Goal: Task Accomplishment & Management: Manage account settings

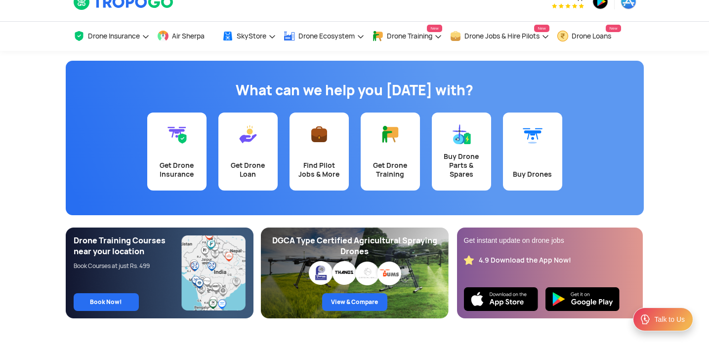
scroll to position [19, 0]
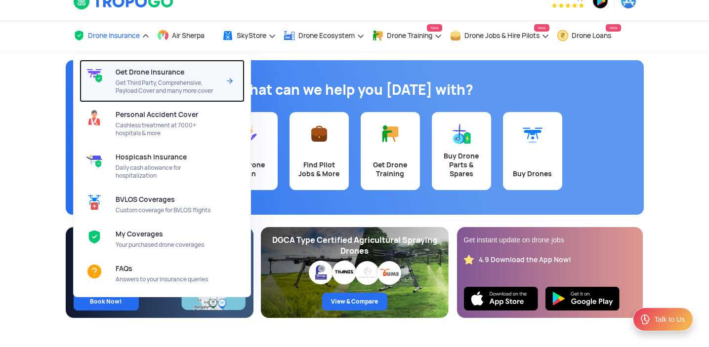
click at [136, 72] on span "Get Drone Insurance" at bounding box center [150, 72] width 69 height 8
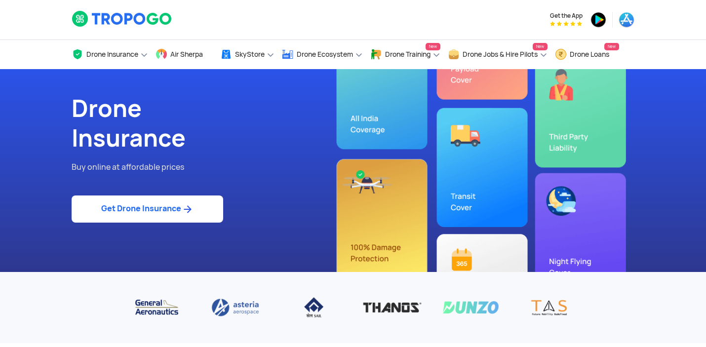
click at [181, 202] on link "Get Drone Insurance" at bounding box center [148, 209] width 152 height 27
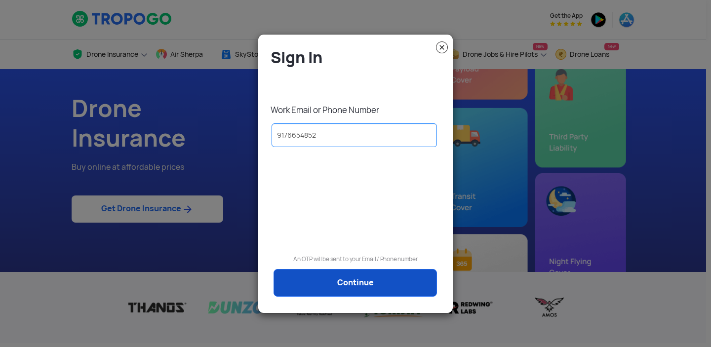
type input "9176654852"
click at [383, 289] on link "Continue" at bounding box center [355, 283] width 163 height 28
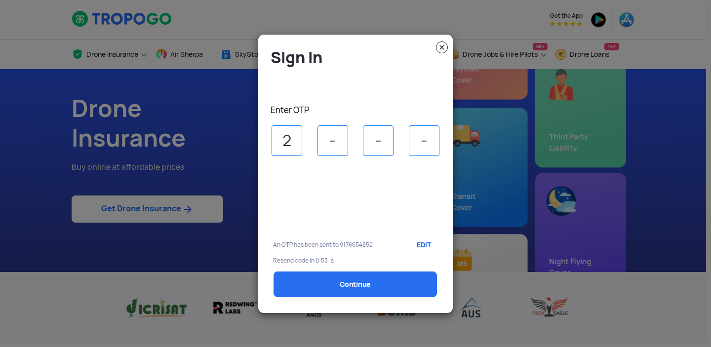
type input "2"
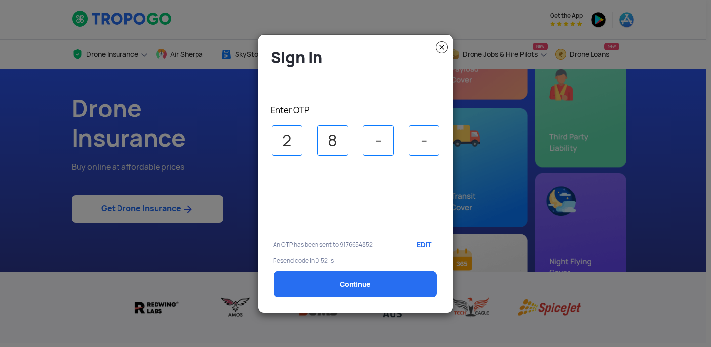
type input "8"
type input "4"
type input "3"
select select "1000000"
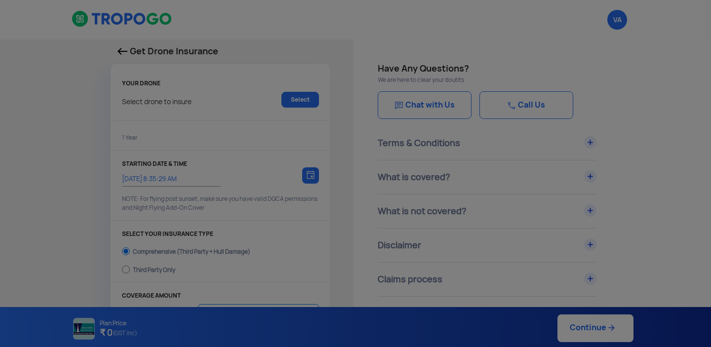
type input "11/8/2025, 8:45:00 AM"
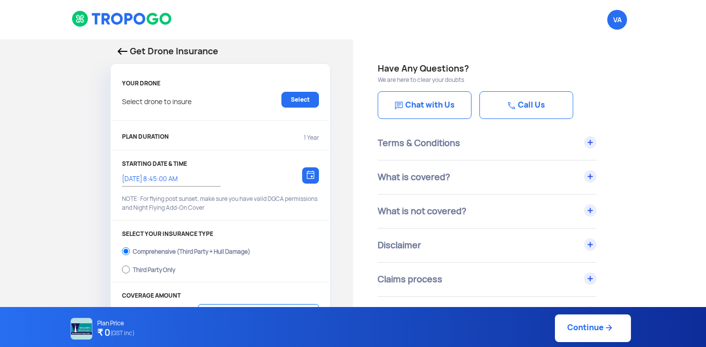
click at [121, 52] on img at bounding box center [123, 51] width 10 height 7
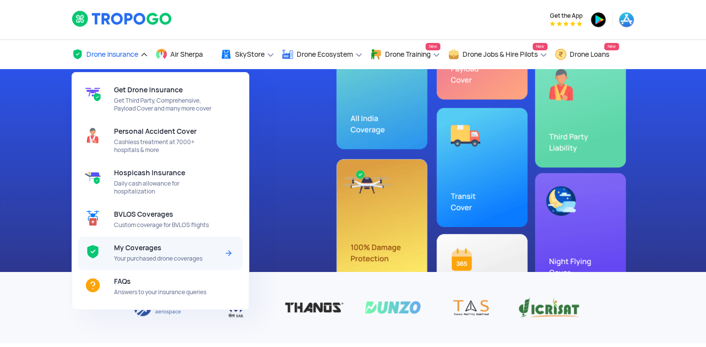
click at [153, 250] on span "My Coverages" at bounding box center [137, 248] width 47 height 8
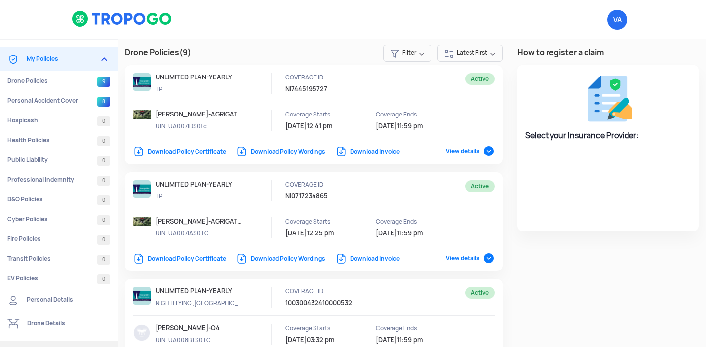
select select "National Insurance"
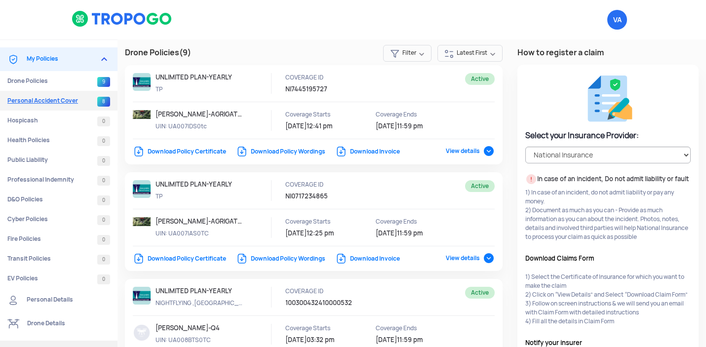
click at [66, 103] on link "Personal Accident Cover 8" at bounding box center [59, 101] width 118 height 20
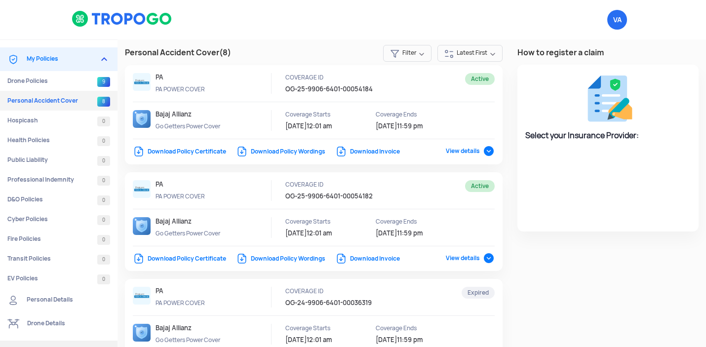
select select "Bajaj Allianz"
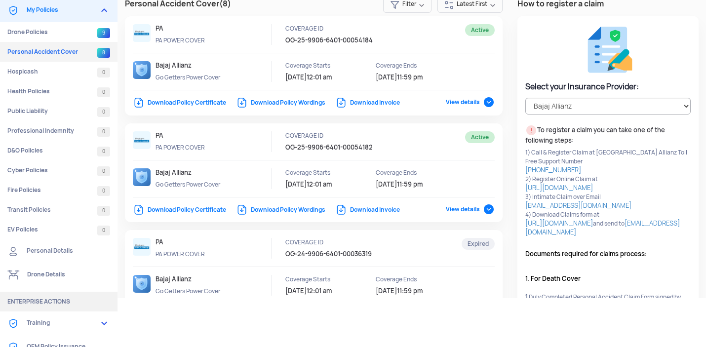
scroll to position [48, 0]
click at [483, 208] on span "View details" at bounding box center [470, 210] width 49 height 8
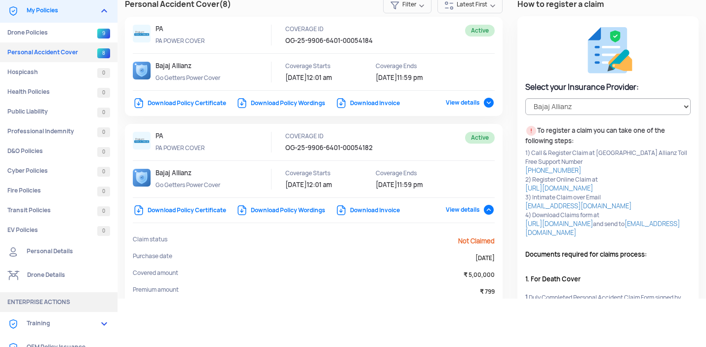
click at [483, 208] on span "View details" at bounding box center [470, 210] width 49 height 8
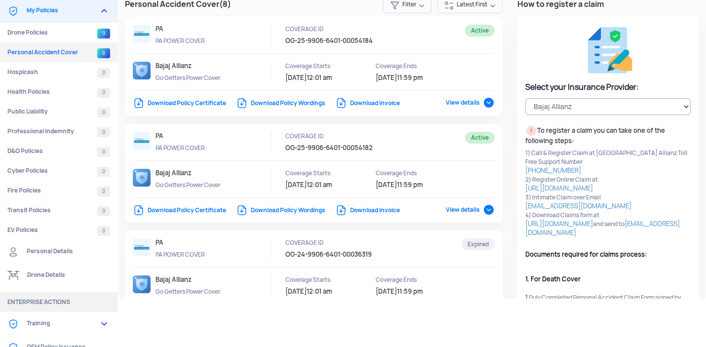
click at [175, 208] on link "Download Policy Certificate" at bounding box center [179, 210] width 93 height 8
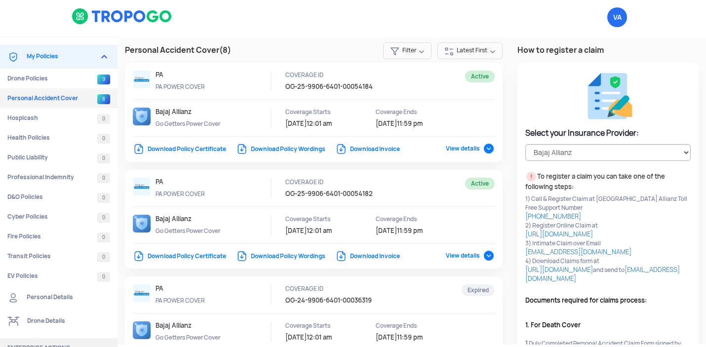
scroll to position [0, 0]
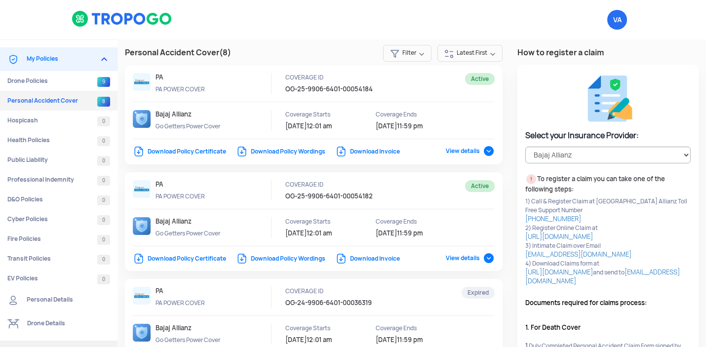
click at [214, 151] on link "Download Policy Certificate" at bounding box center [179, 152] width 93 height 8
click at [188, 153] on link "Download Policy Certificate" at bounding box center [179, 152] width 93 height 8
click at [24, 60] on link "My Policies" at bounding box center [59, 59] width 118 height 24
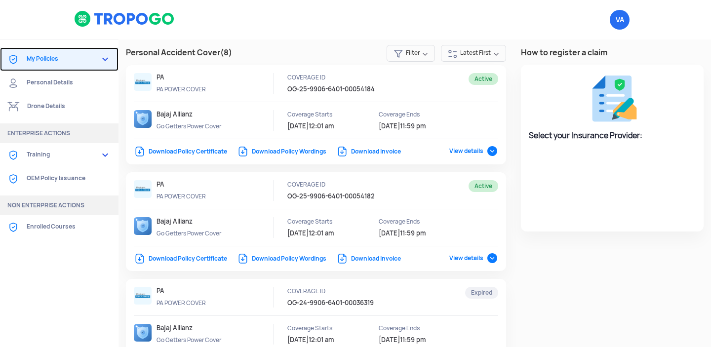
select select "Bajaj Allianz"
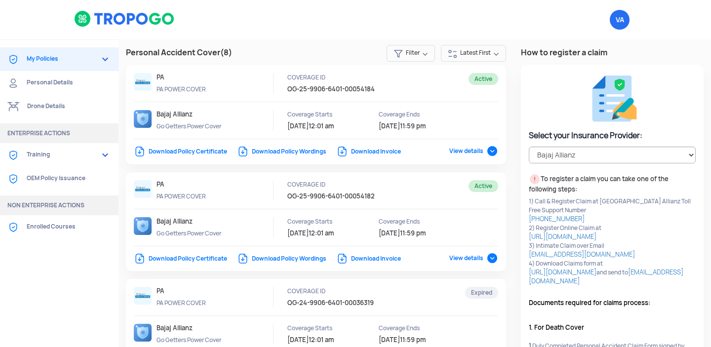
click at [99, 12] on img at bounding box center [124, 18] width 101 height 17
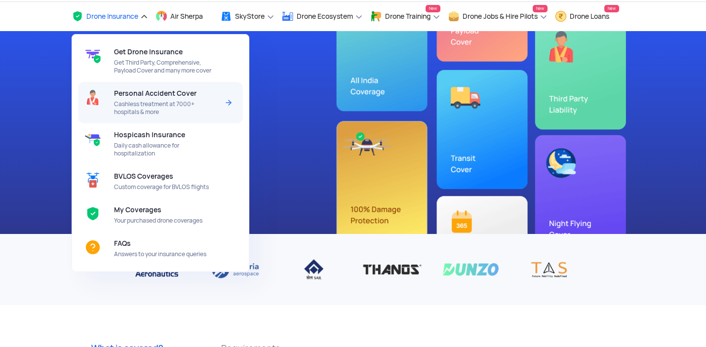
scroll to position [40, 0]
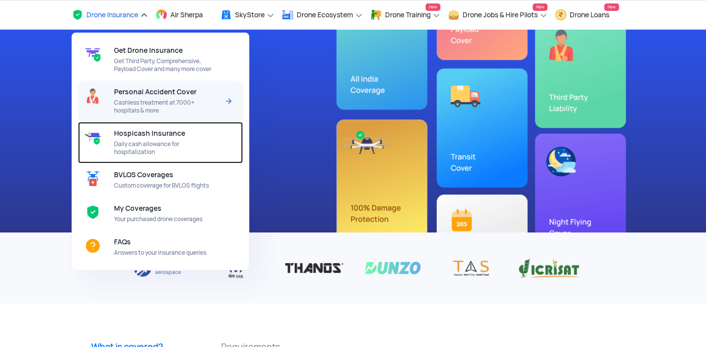
click at [137, 135] on span "Hospicash Insurance" at bounding box center [149, 133] width 71 height 8
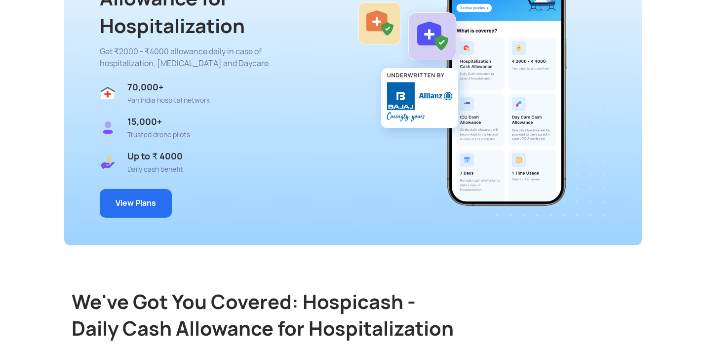
scroll to position [163, 0]
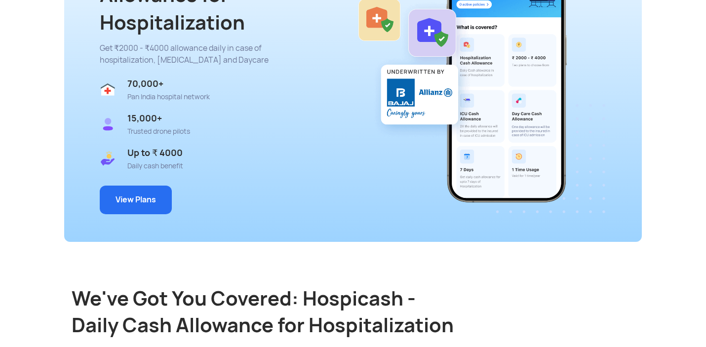
click at [141, 201] on button "View Plans" at bounding box center [136, 200] width 72 height 29
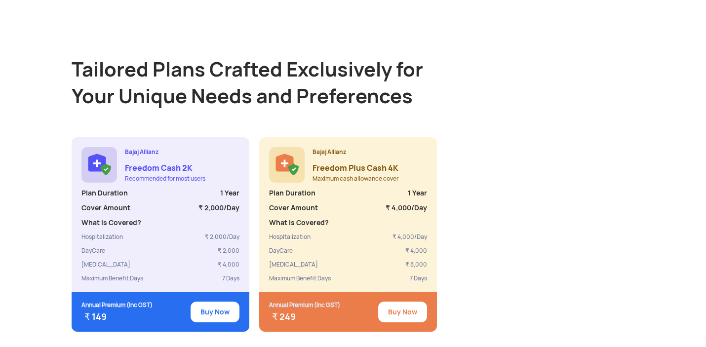
scroll to position [804, 0]
